Goal: Task Accomplishment & Management: Manage account settings

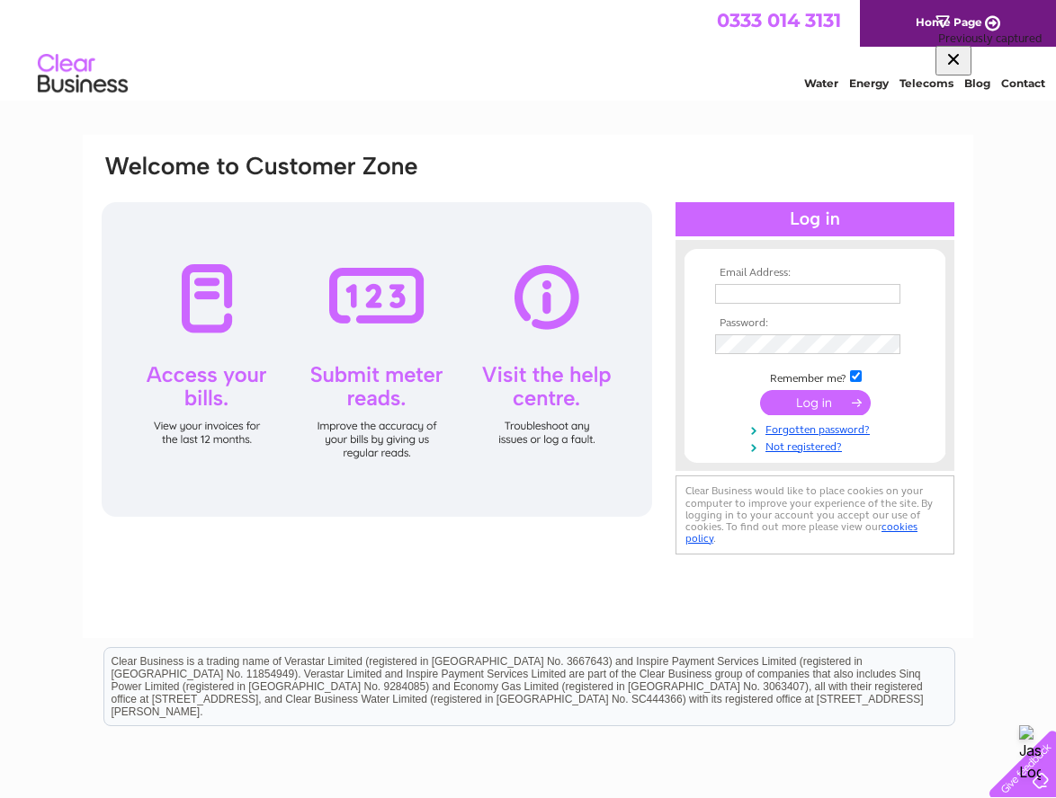
click at [744, 279] on th "Email Address:" at bounding box center [814, 273] width 209 height 13
click at [744, 290] on input "text" at bounding box center [807, 294] width 185 height 20
type input "hamishbamford@gmail.com"
click at [831, 406] on input "submit" at bounding box center [815, 404] width 111 height 25
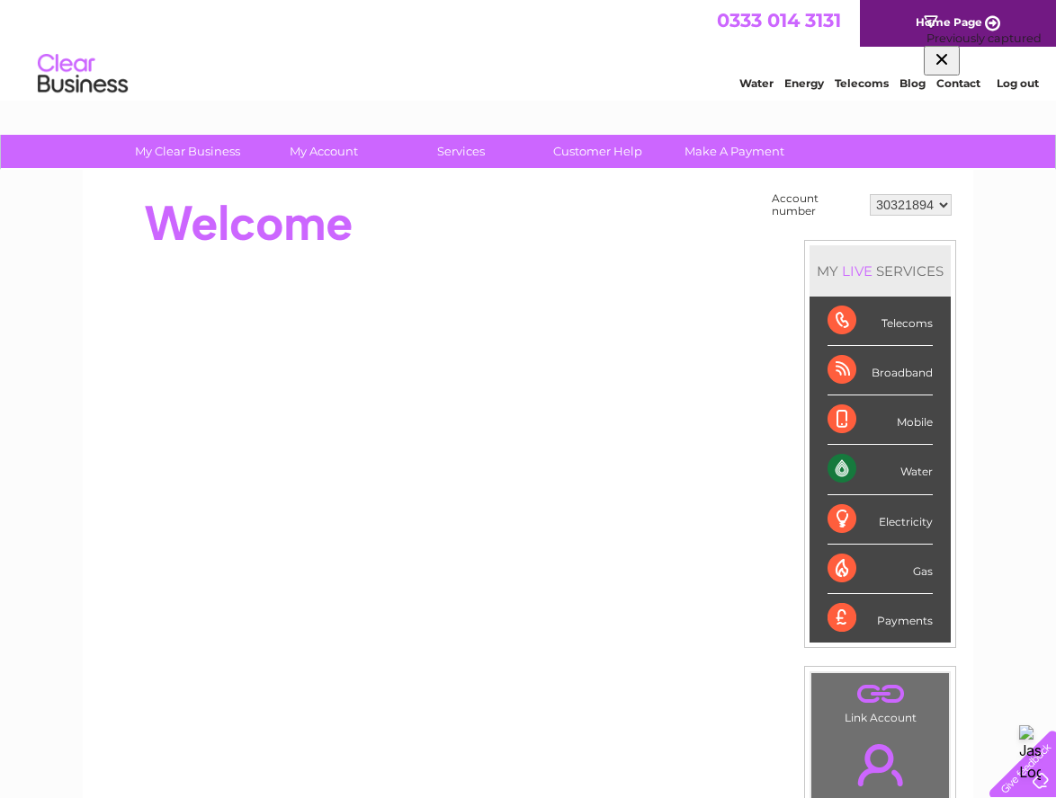
click at [644, 233] on div at bounding box center [427, 224] width 655 height 72
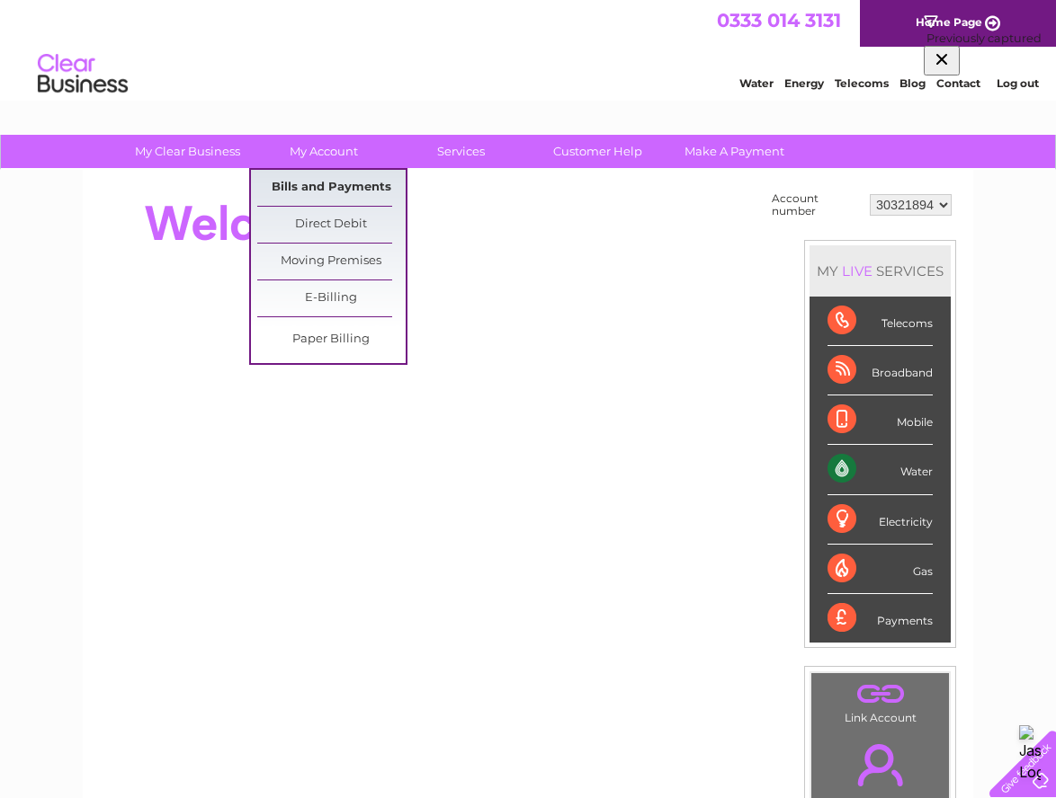
click at [329, 190] on link "Bills and Payments" at bounding box center [331, 188] width 148 height 36
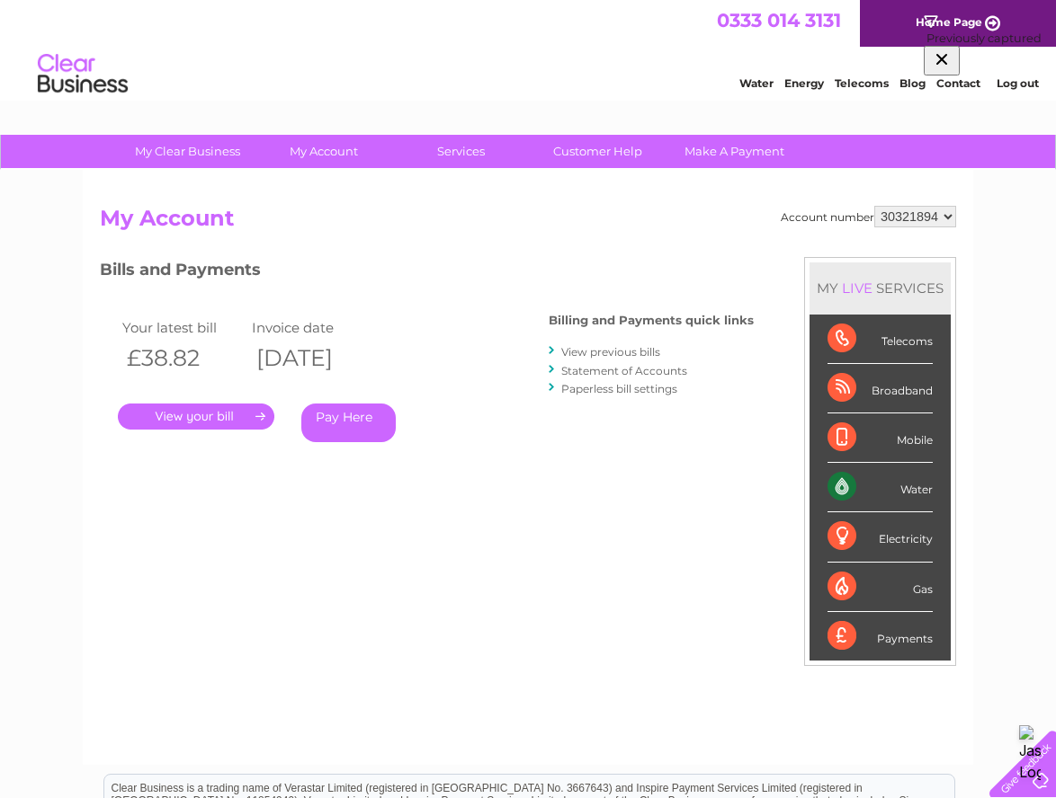
click at [200, 417] on link "." at bounding box center [196, 417] width 156 height 26
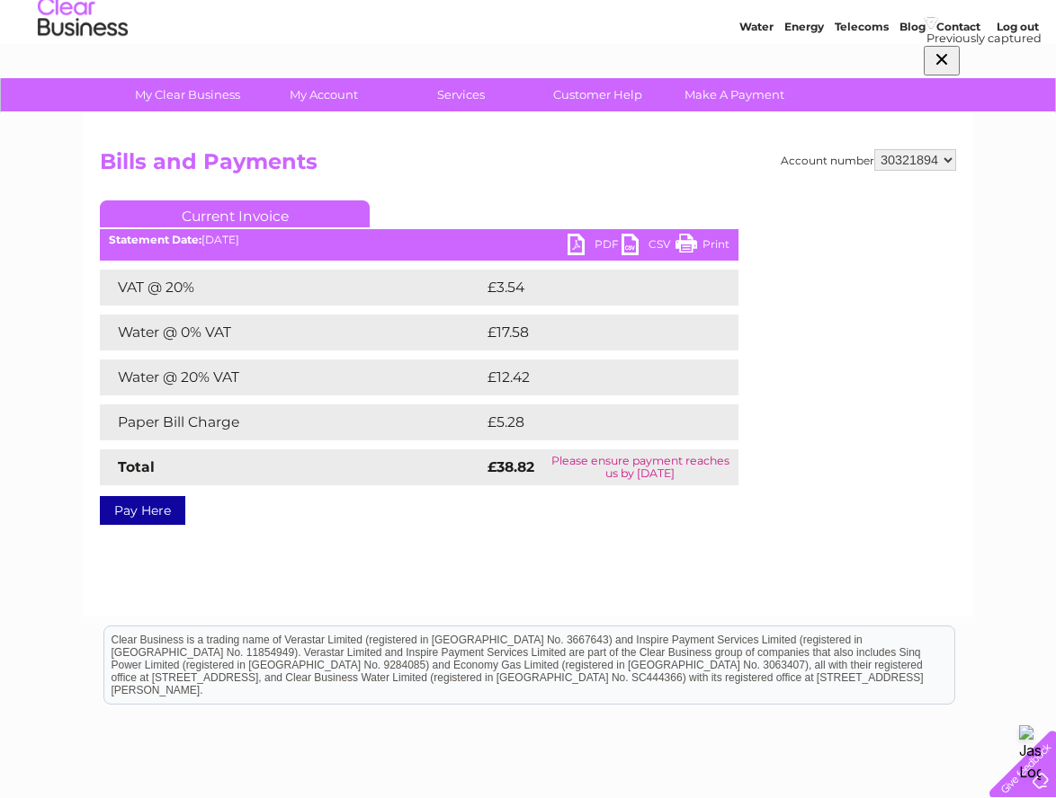
scroll to position [84, 0]
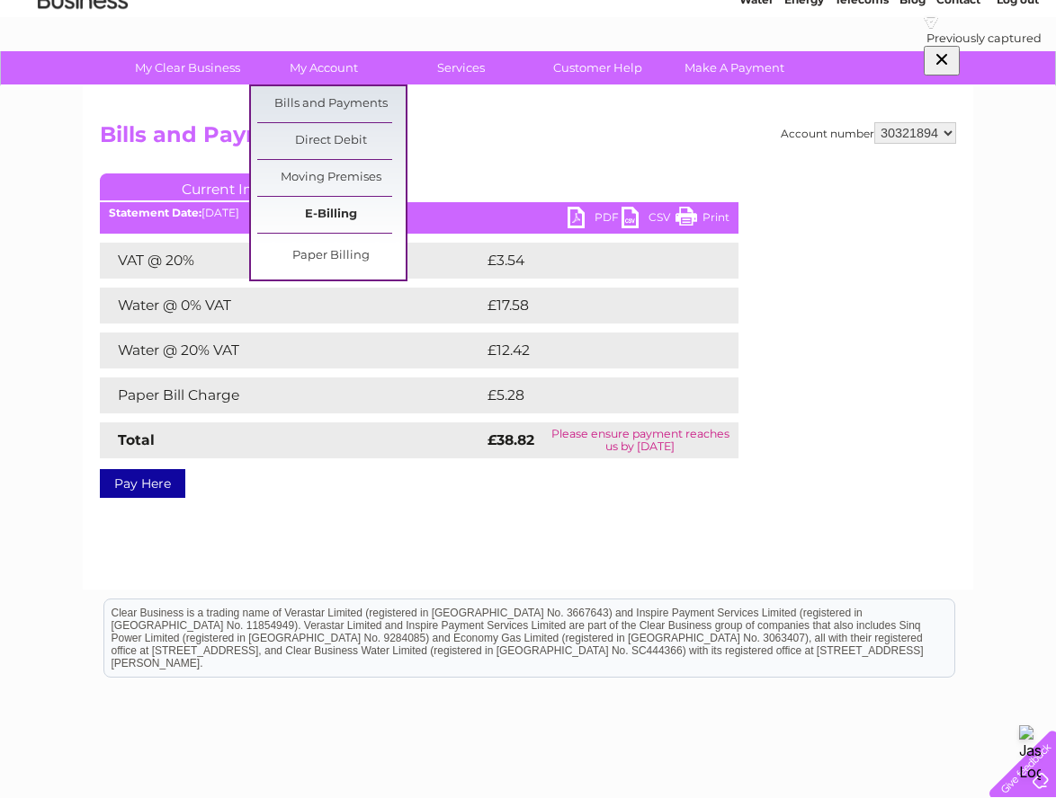
click at [333, 212] on link "E-Billing" at bounding box center [331, 215] width 148 height 36
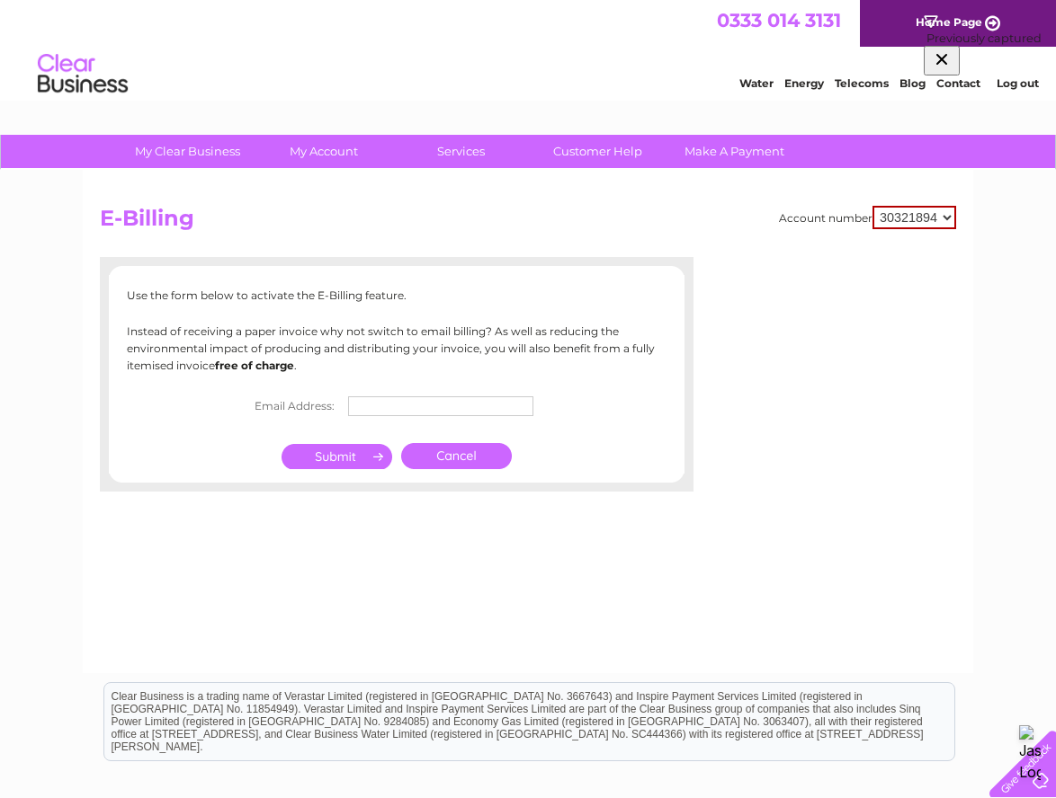
click at [370, 406] on input "text" at bounding box center [440, 407] width 185 height 20
type input "hamishbamford@gmail.com"
click at [329, 458] on input "submit" at bounding box center [336, 458] width 111 height 25
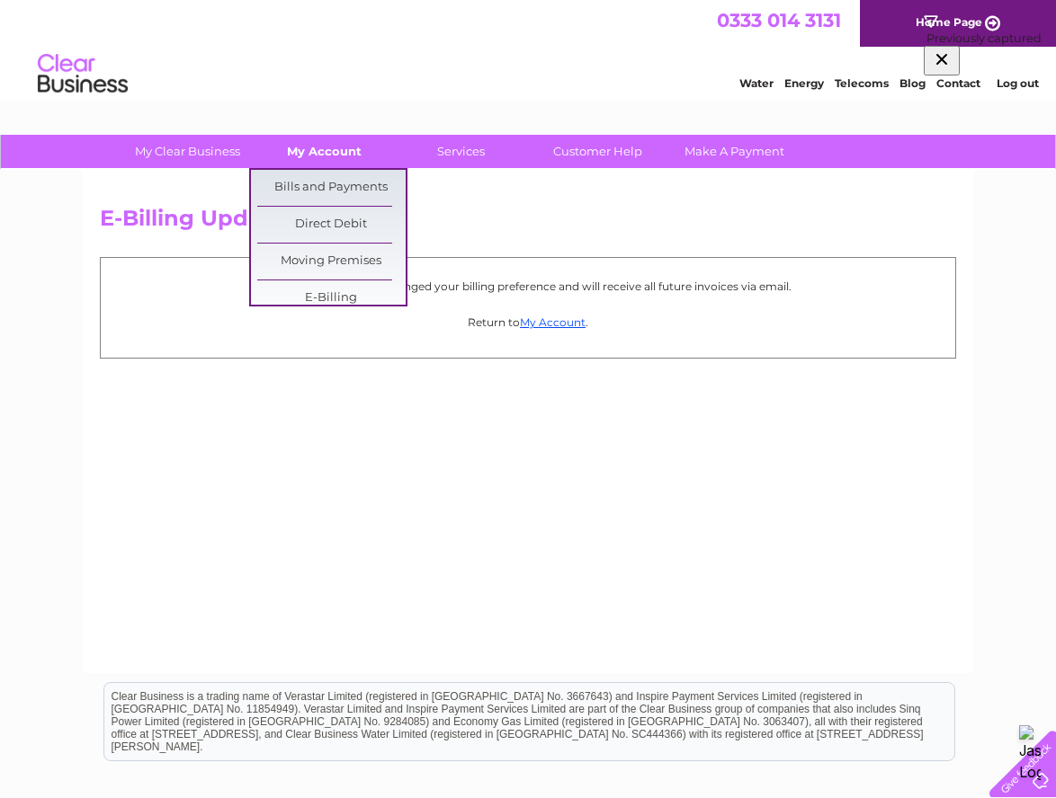
click at [324, 156] on link "My Account" at bounding box center [324, 151] width 148 height 33
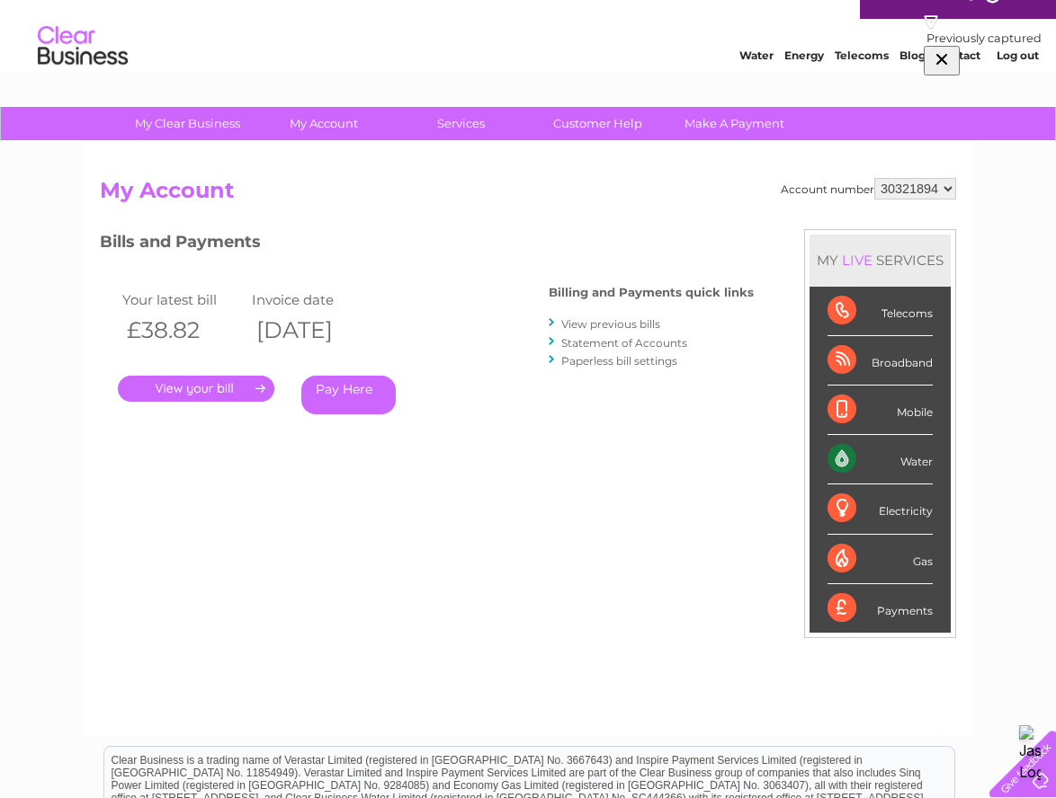
scroll to position [47, 0]
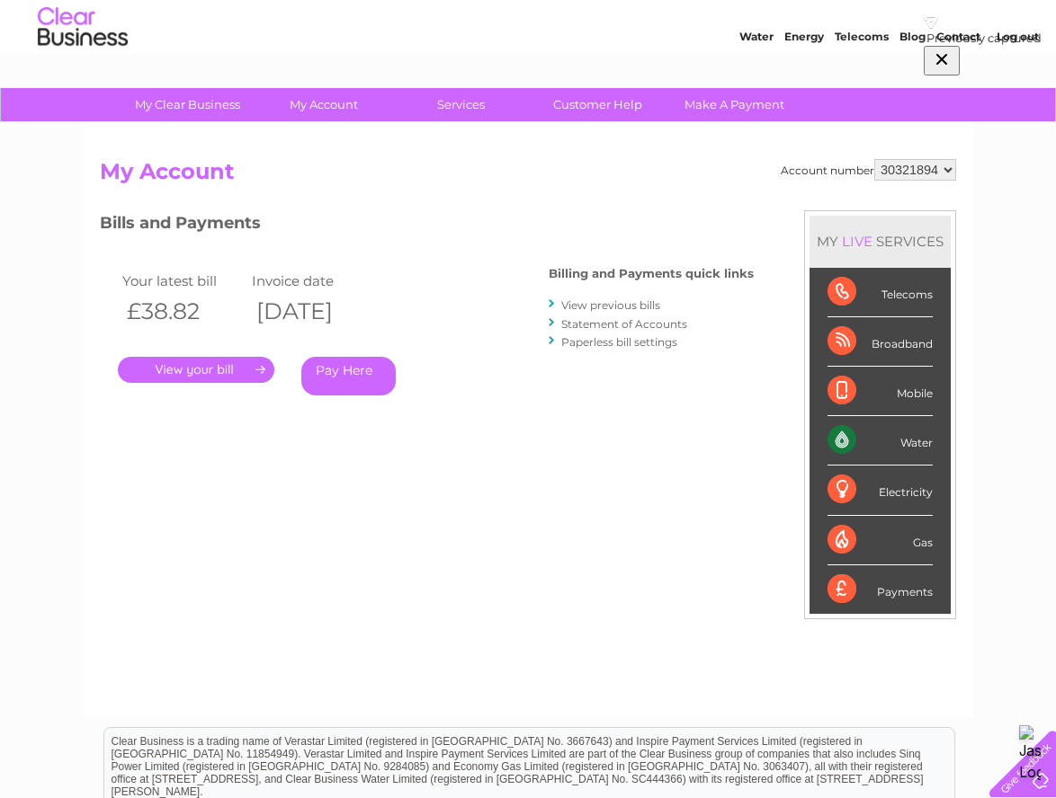
click at [183, 372] on link "." at bounding box center [196, 370] width 156 height 26
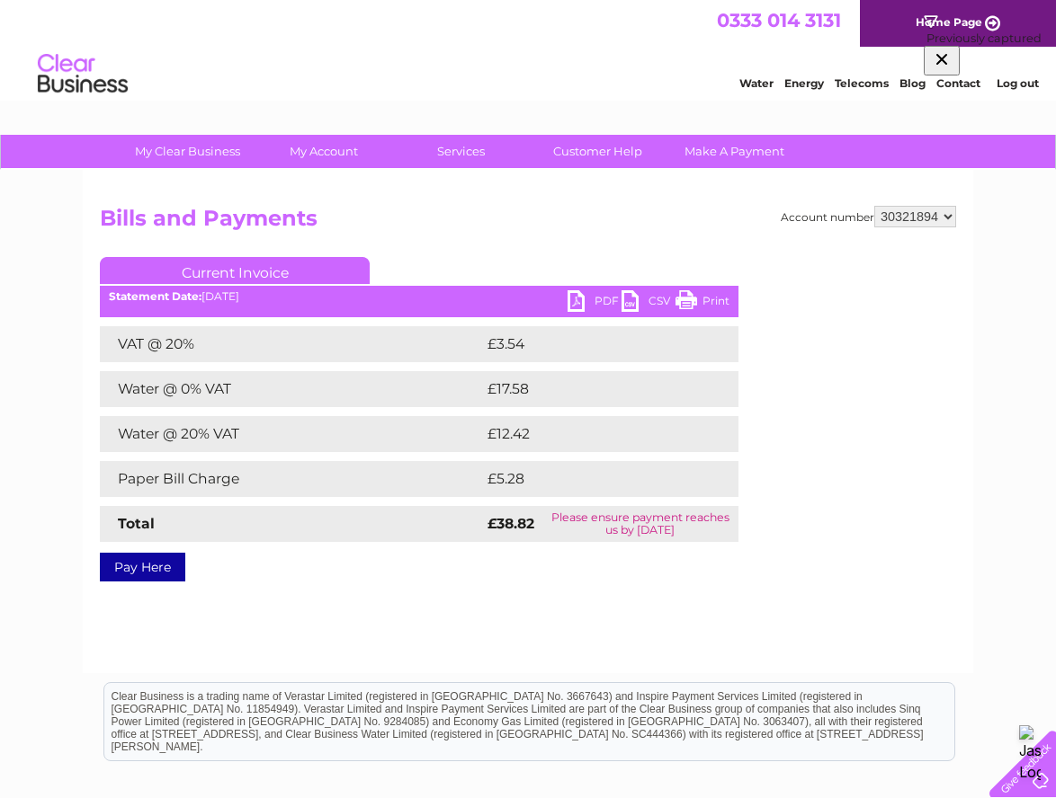
click at [208, 273] on link "Current Invoice" at bounding box center [235, 270] width 270 height 27
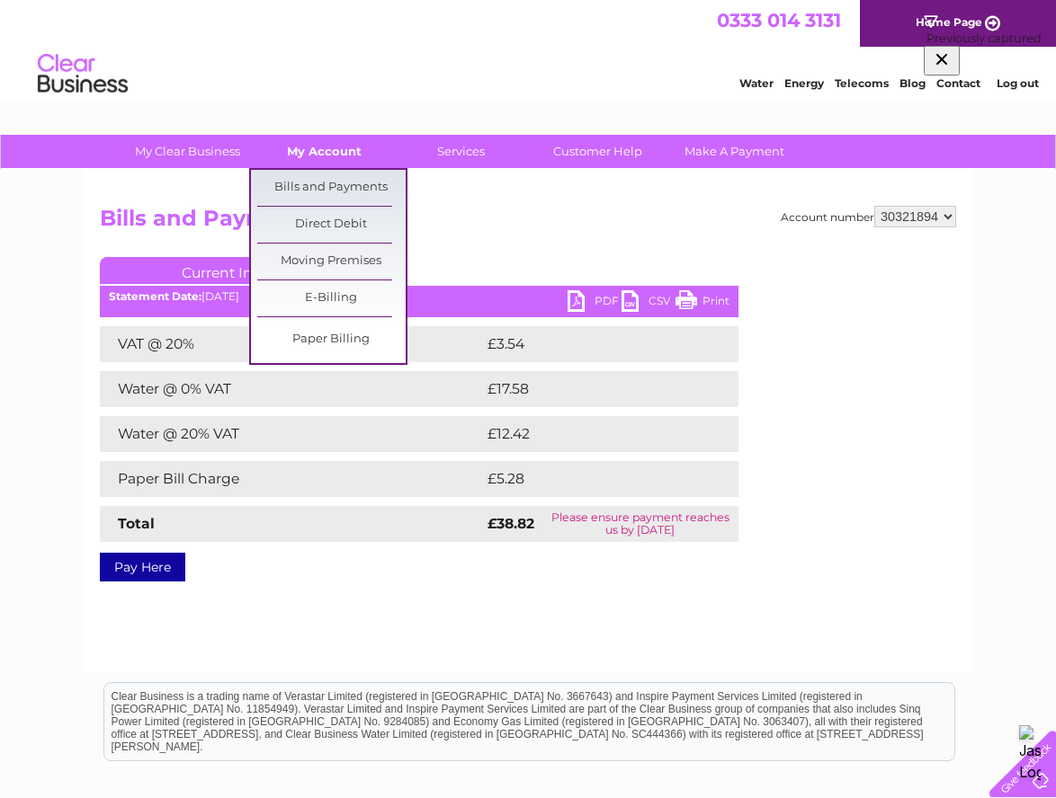
click at [356, 152] on link "My Account" at bounding box center [324, 151] width 148 height 33
click at [326, 190] on link "Bills and Payments" at bounding box center [331, 188] width 148 height 36
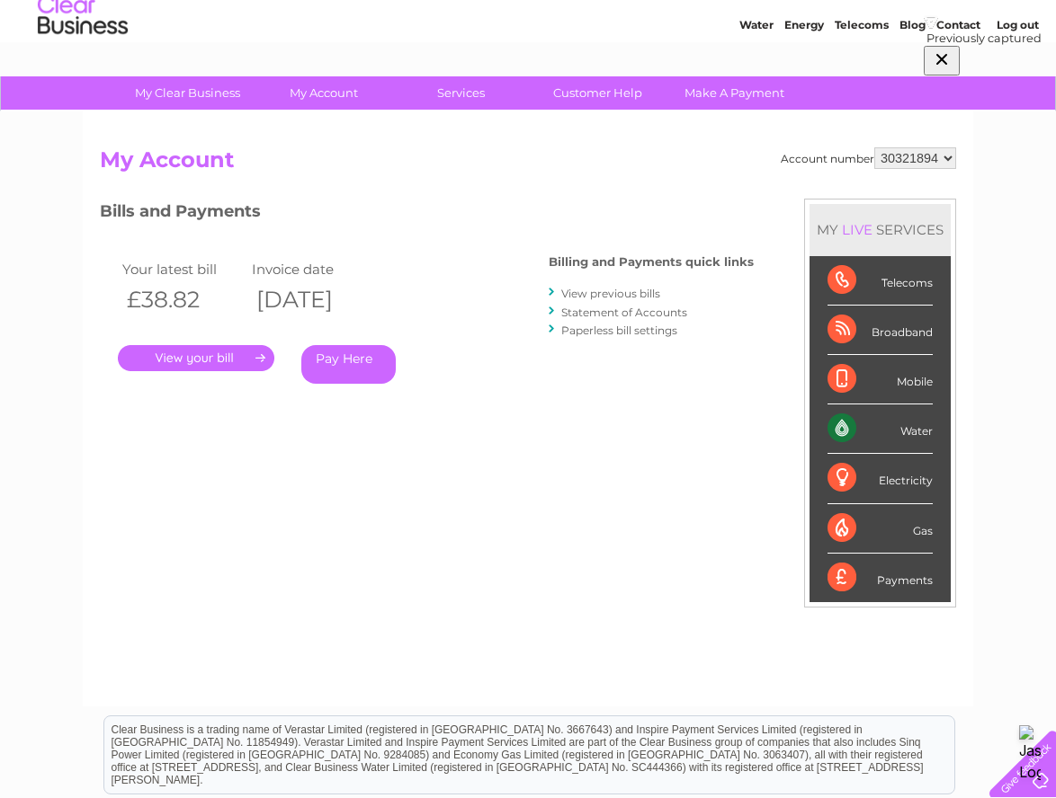
scroll to position [59, 0]
click at [591, 290] on link "View previous bills" at bounding box center [610, 292] width 99 height 13
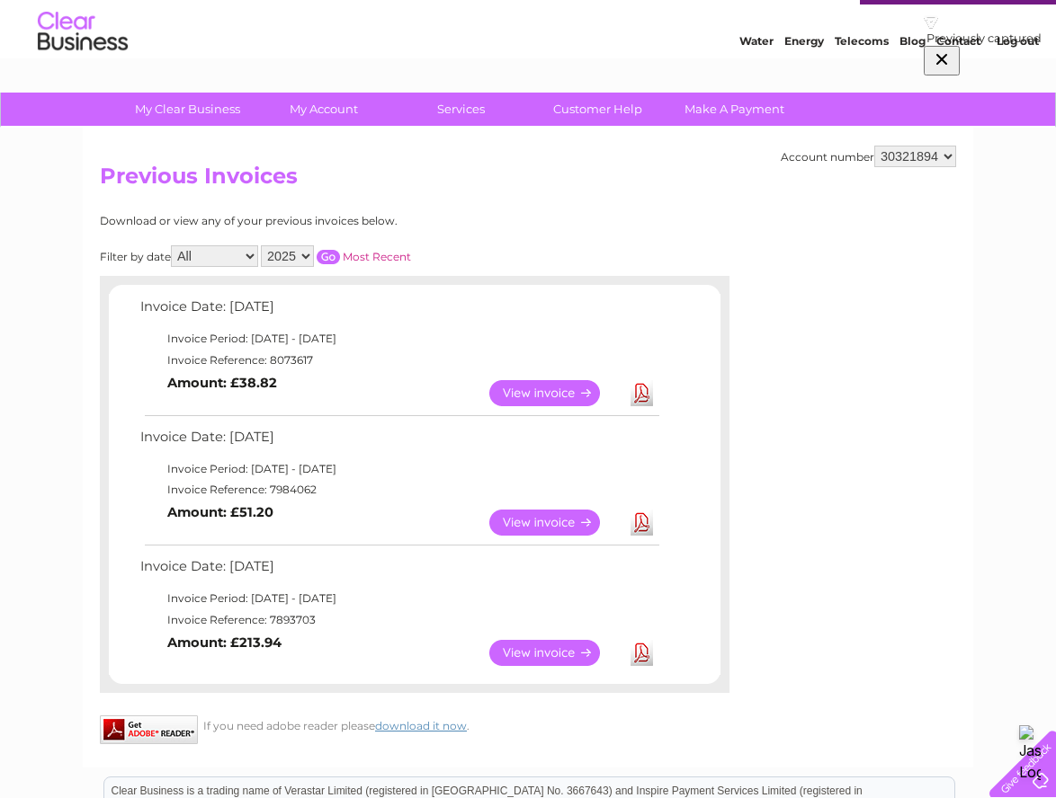
scroll to position [40, 0]
